Goal: Information Seeking & Learning: Learn about a topic

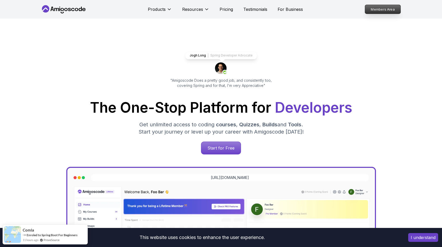
click at [381, 5] on p "Members Area" at bounding box center [383, 9] width 36 height 9
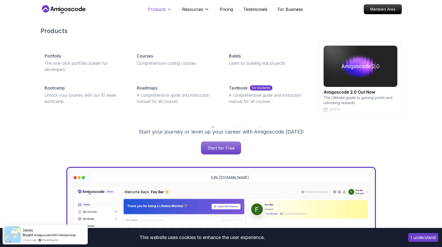
click at [170, 12] on button "Products" at bounding box center [160, 11] width 24 height 10
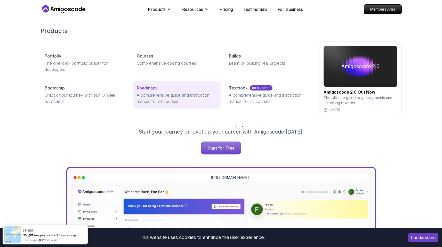
click at [150, 91] on p "Roadmaps" at bounding box center [147, 88] width 21 height 6
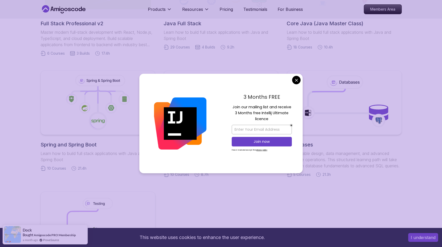
scroll to position [248, 0]
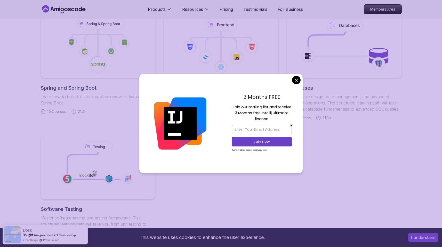
click at [297, 82] on body "This website uses cookies to enhance the user experience. I understand Products…" at bounding box center [221, 135] width 442 height 766
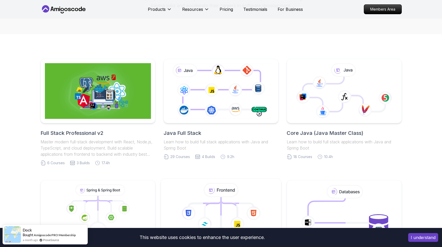
scroll to position [80, 0]
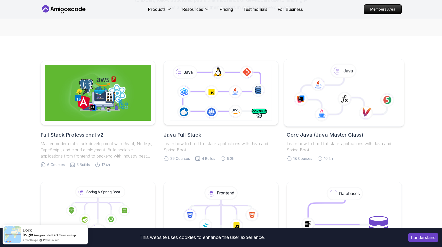
click at [342, 91] on icon at bounding box center [342, 96] width 83 height 37
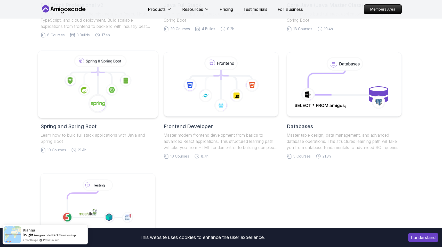
scroll to position [210, 0]
click at [100, 92] on icon at bounding box center [97, 84] width 111 height 59
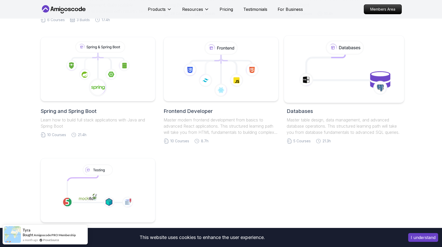
scroll to position [223, 0]
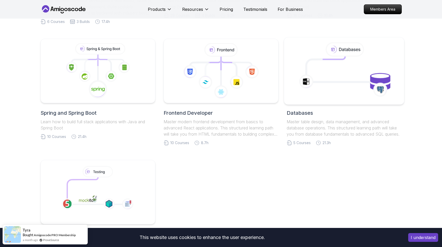
click at [366, 51] on icon at bounding box center [344, 71] width 109 height 59
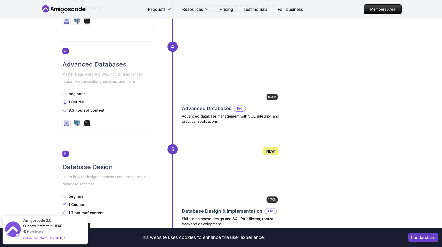
scroll to position [568, 0]
